Goal: Task Accomplishment & Management: Complete application form

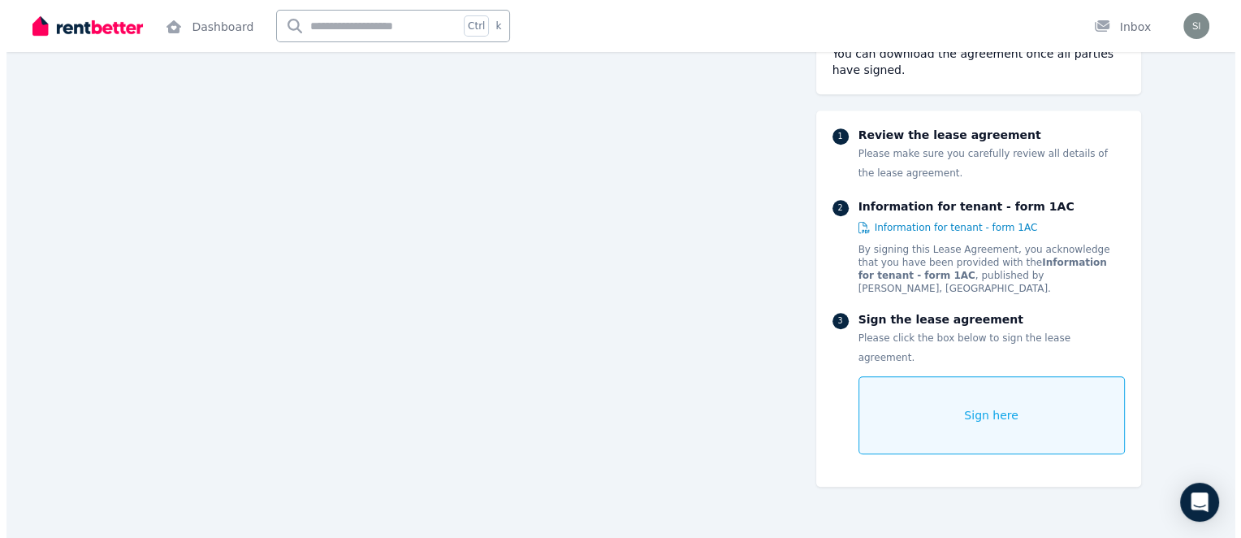
scroll to position [1092, 0]
click at [978, 407] on span "Sign here" at bounding box center [985, 415] width 54 height 16
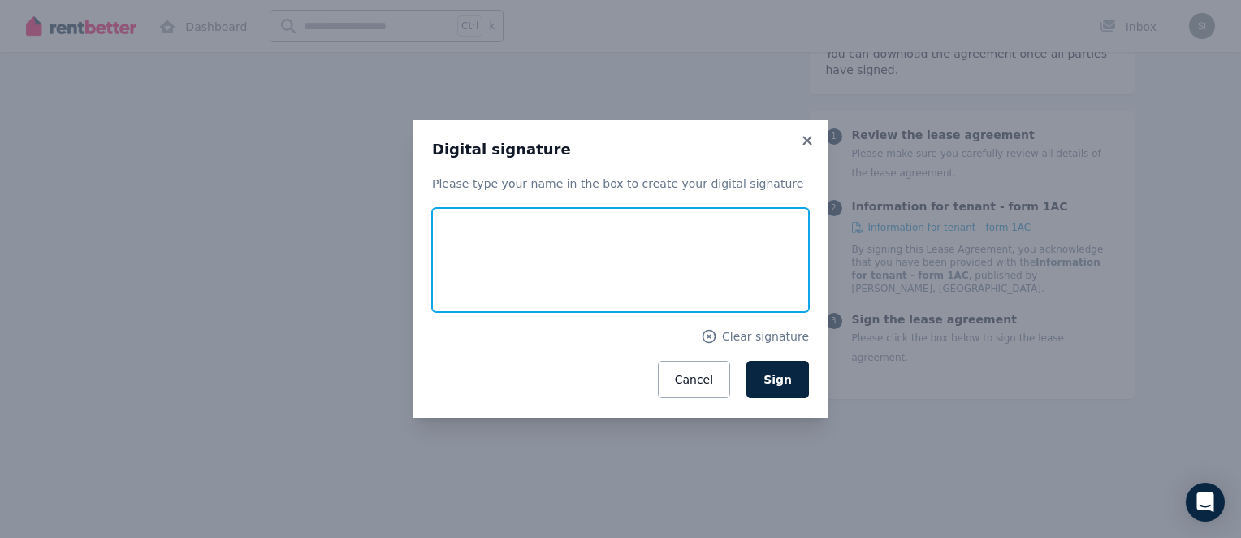
click at [543, 258] on input "text" at bounding box center [620, 260] width 377 height 104
type input "**********"
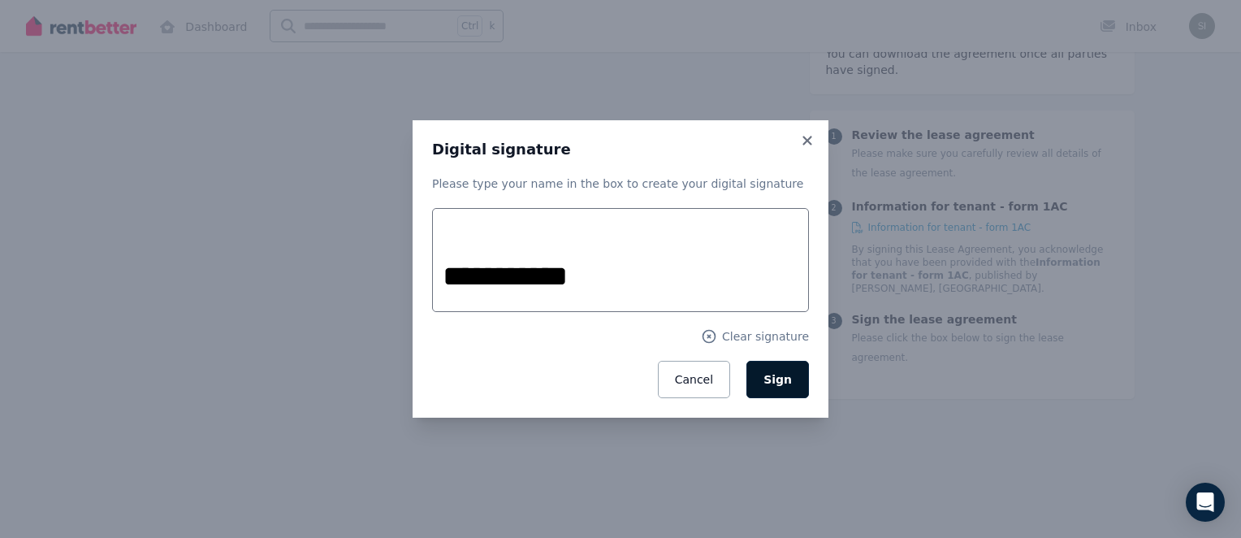
click at [783, 377] on span "Sign" at bounding box center [778, 379] width 28 height 13
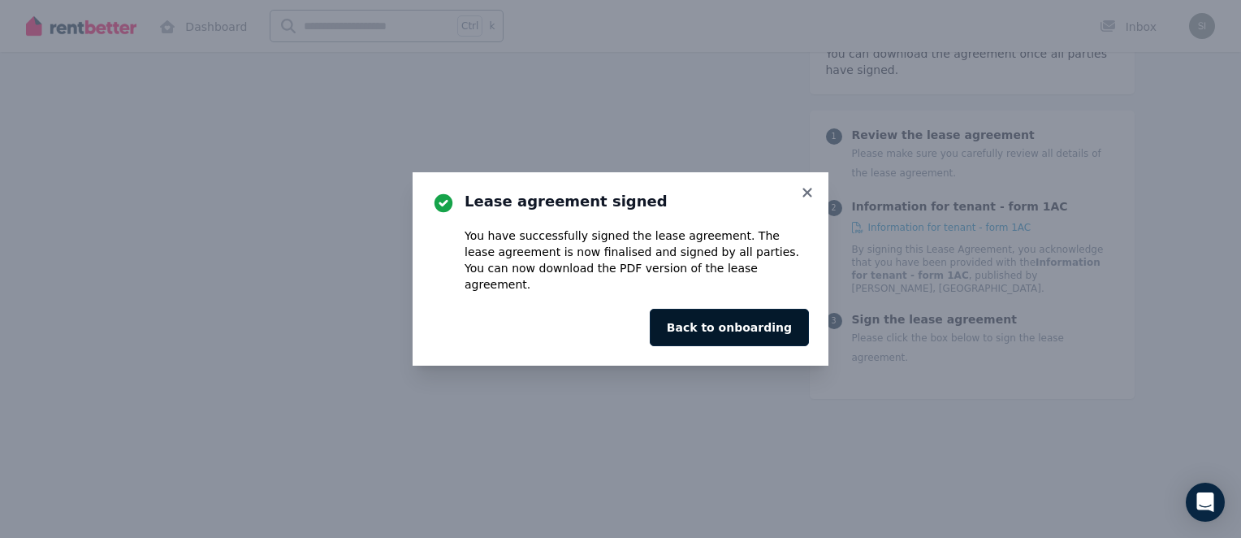
click at [758, 318] on button "Back to onboarding" at bounding box center [729, 327] width 159 height 37
